Goal: Task Accomplishment & Management: Use online tool/utility

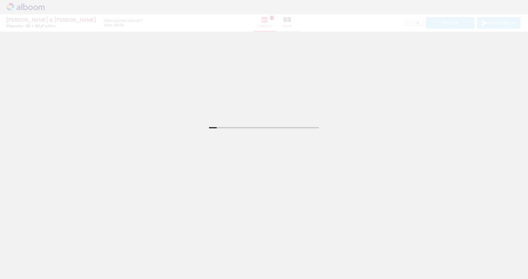
click at [24, 7] on div "Pamela & Fabiano Viacolor: 30 × 30 editar 7 dias atrás. Lâminas 29 Capa Finaliz…" at bounding box center [264, 16] width 528 height 32
